Goal: Navigation & Orientation: Find specific page/section

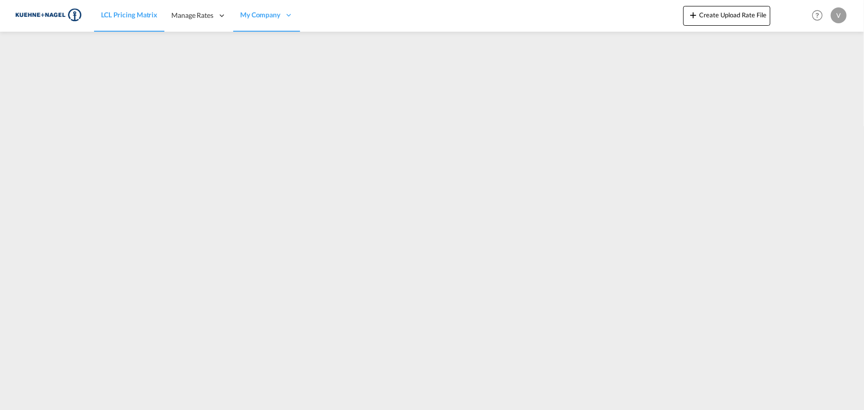
click at [148, 17] on span "LCL Pricing Matrix" at bounding box center [129, 14] width 56 height 8
click at [105, 18] on span "LCL Pricing Matrix" at bounding box center [129, 14] width 56 height 8
click at [139, 20] on link "LCL Pricing Matrix" at bounding box center [129, 16] width 70 height 32
click at [125, 14] on span "LCL Pricing Matrix" at bounding box center [129, 14] width 56 height 8
click at [124, 13] on span "LCL Pricing Matrix" at bounding box center [129, 14] width 56 height 8
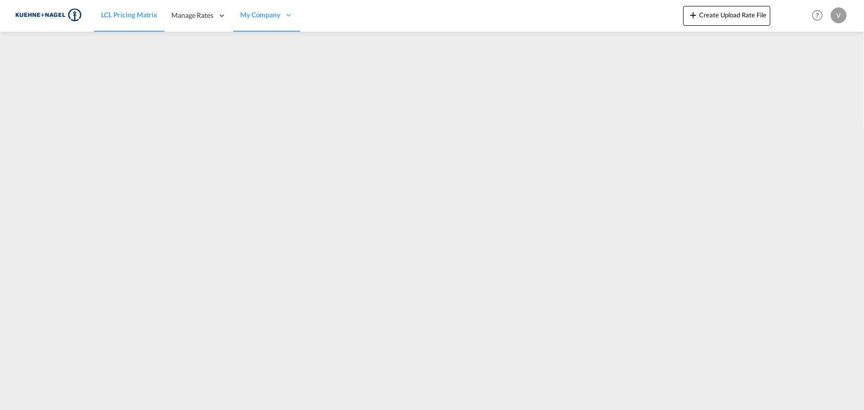
click at [124, 13] on span "LCL Pricing Matrix" at bounding box center [129, 14] width 56 height 8
click at [100, 16] on link "LCL Pricing Matrix" at bounding box center [129, 16] width 70 height 32
click at [99, 15] on link "LCL Pricing Matrix" at bounding box center [129, 16] width 70 height 32
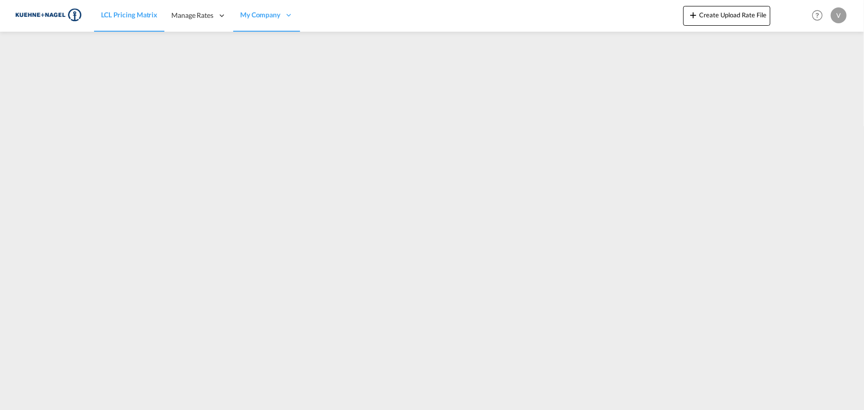
click at [100, 15] on link "LCL Pricing Matrix" at bounding box center [129, 16] width 70 height 32
